Goal: Navigation & Orientation: Locate item on page

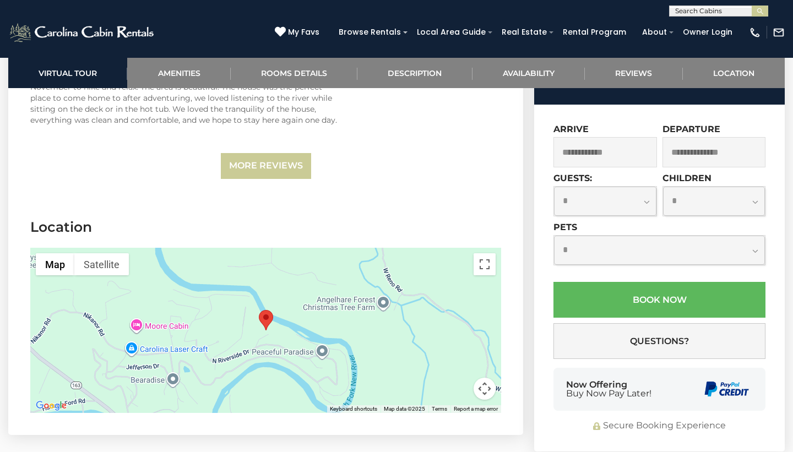
scroll to position [3184, 0]
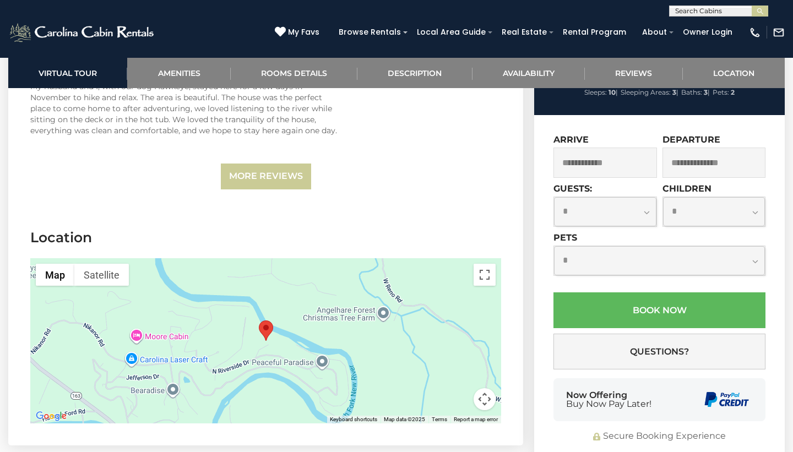
click at [259, 320] on area "New River Lure" at bounding box center [259, 320] width 0 height 0
click at [491, 264] on button "Toggle fullscreen view" at bounding box center [485, 275] width 22 height 22
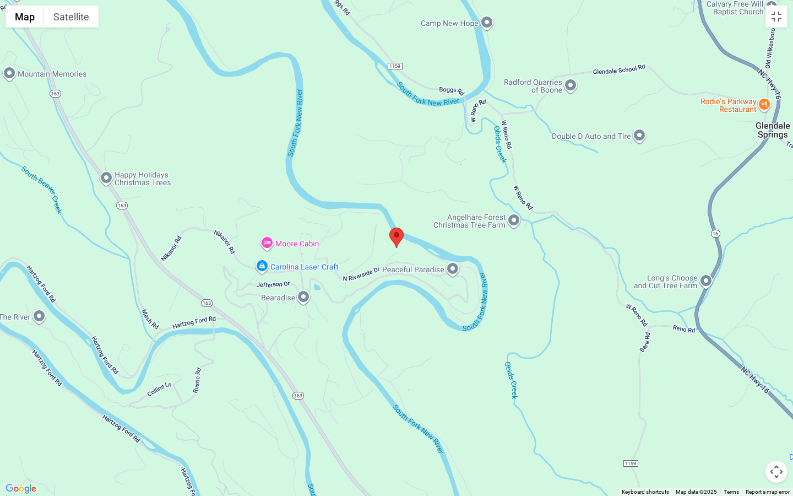
click at [402, 241] on img "New River Lure" at bounding box center [396, 237] width 14 height 20
click at [402, 231] on img "New River Lure" at bounding box center [396, 237] width 14 height 20
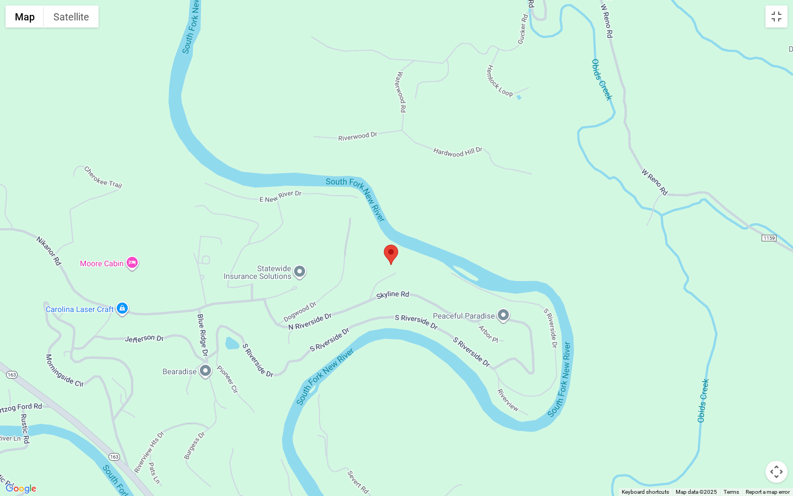
click at [402, 268] on div at bounding box center [396, 248] width 793 height 496
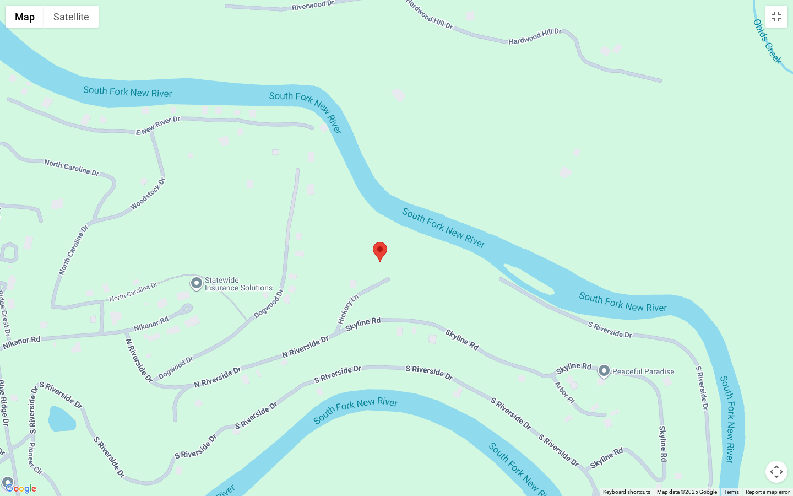
click at [402, 268] on div at bounding box center [396, 248] width 793 height 496
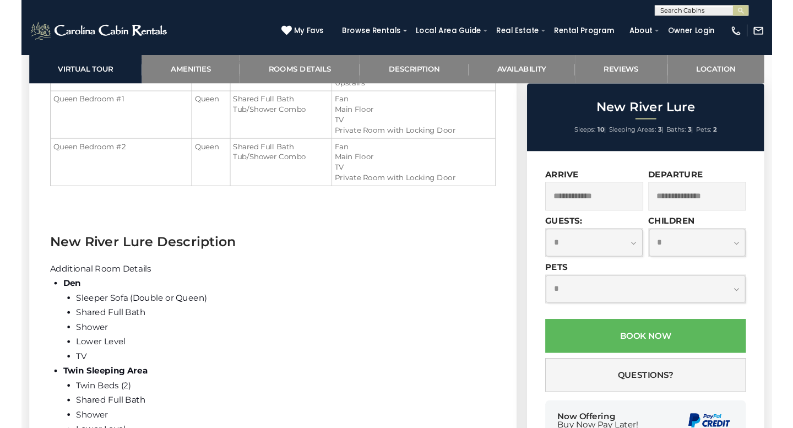
scroll to position [1190, 0]
